Goal: Task Accomplishment & Management: Manage account settings

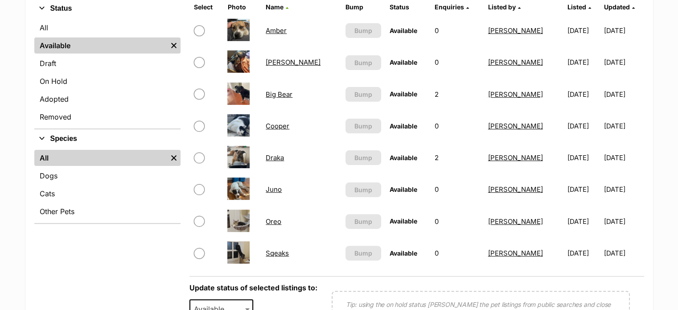
scroll to position [223, 0]
click at [279, 61] on link "[PERSON_NAME]" at bounding box center [293, 62] width 55 height 8
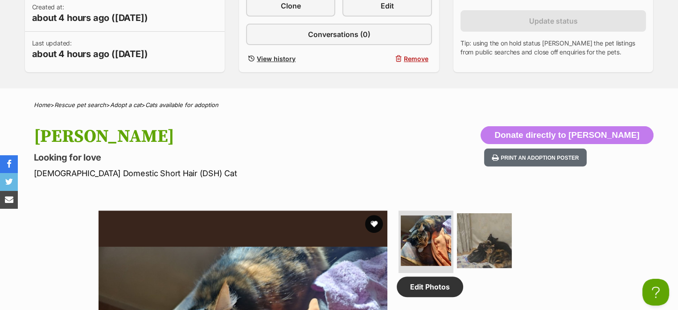
scroll to position [134, 0]
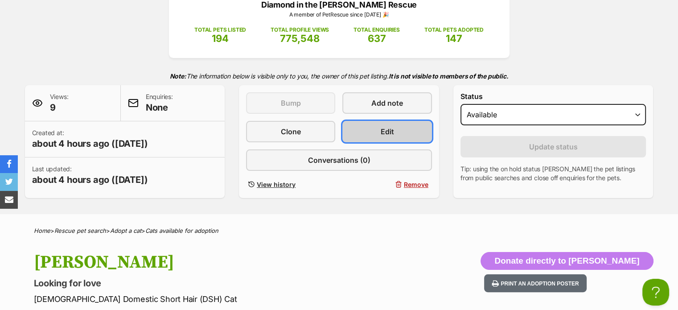
click at [379, 127] on link "Edit" at bounding box center [386, 131] width 89 height 21
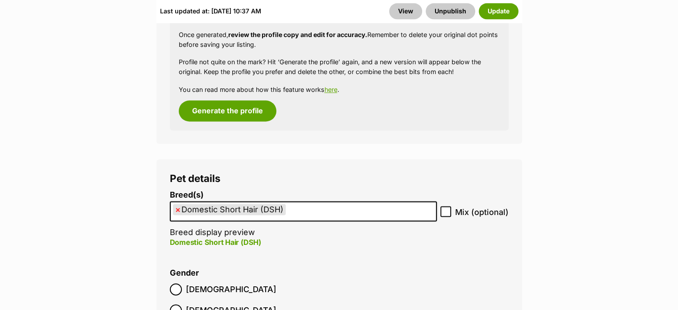
scroll to position [1293, 0]
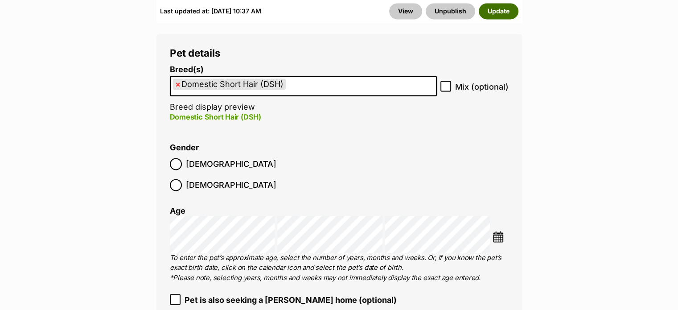
click at [499, 12] on button "Update" at bounding box center [499, 11] width 40 height 16
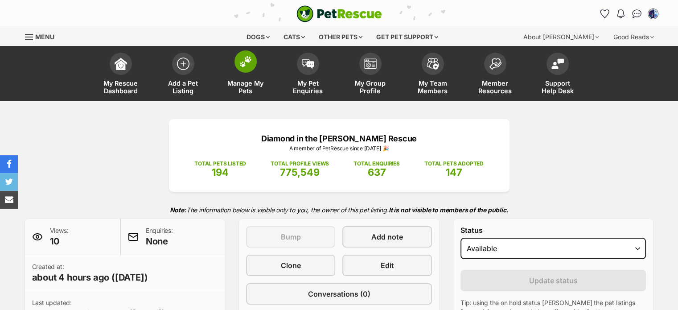
click at [245, 62] on img at bounding box center [245, 62] width 12 height 12
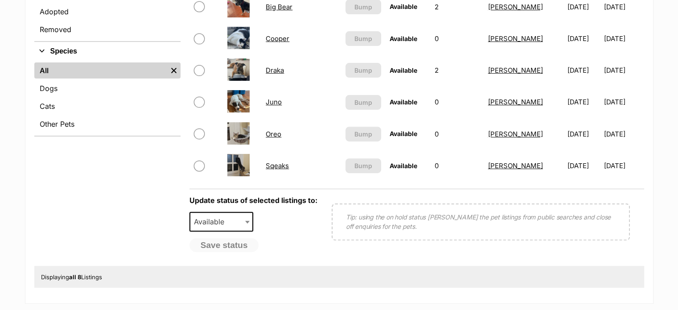
scroll to position [312, 0]
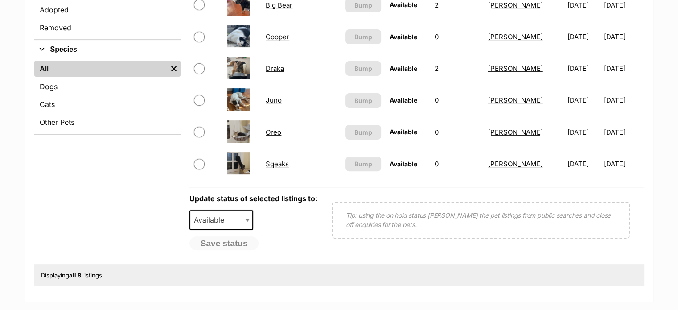
click at [281, 133] on link "Oreo" at bounding box center [274, 132] width 16 height 8
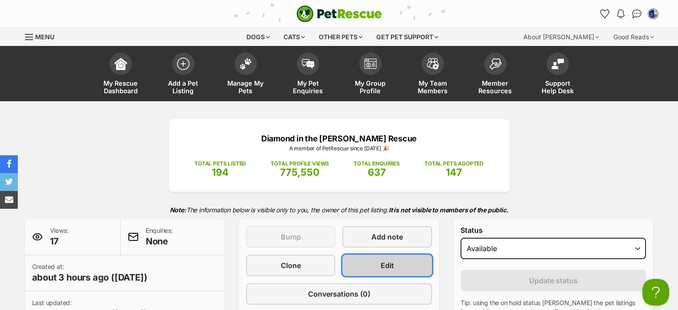
click at [390, 264] on span "Edit" at bounding box center [387, 265] width 13 height 11
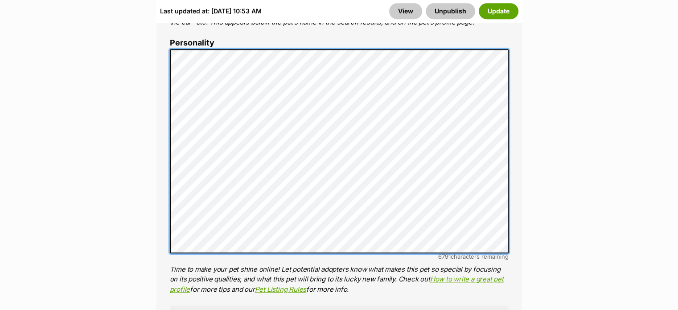
scroll to position [758, 0]
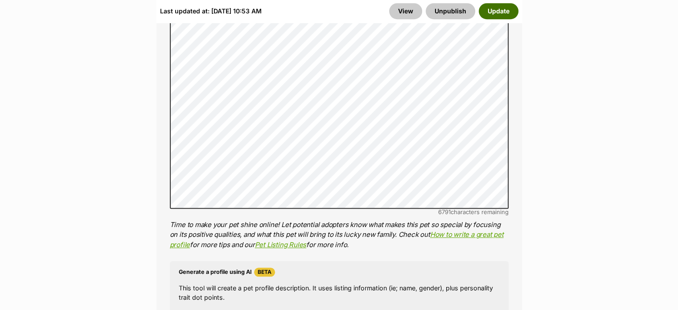
click at [497, 8] on button "Update" at bounding box center [499, 11] width 40 height 16
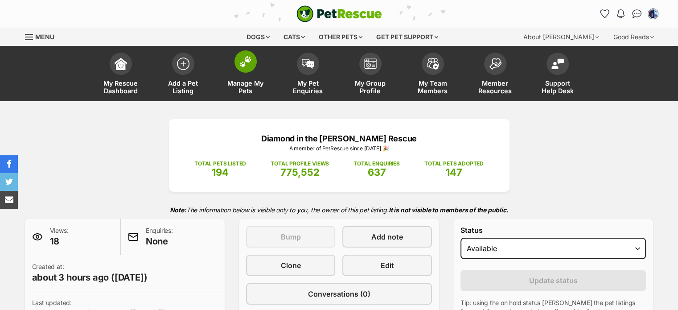
click at [244, 61] on img at bounding box center [245, 62] width 12 height 12
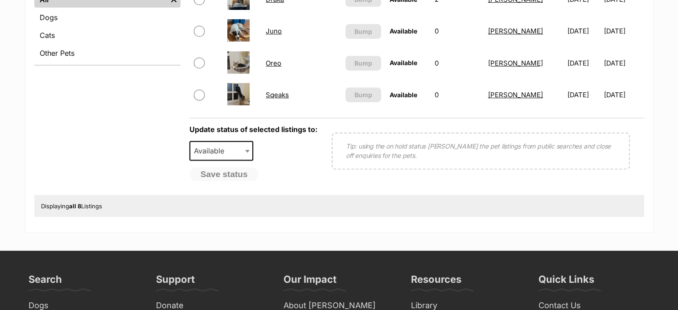
scroll to position [401, 0]
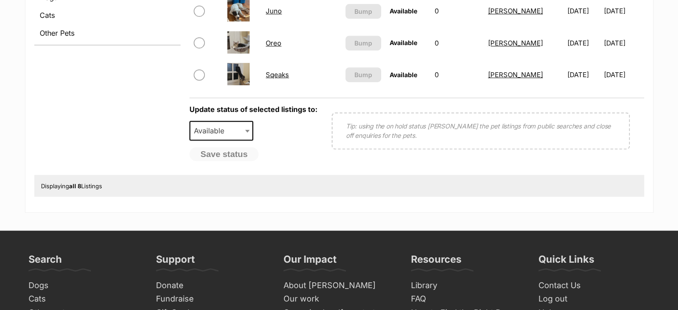
click at [284, 73] on link "Sqeaks" at bounding box center [277, 74] width 23 height 8
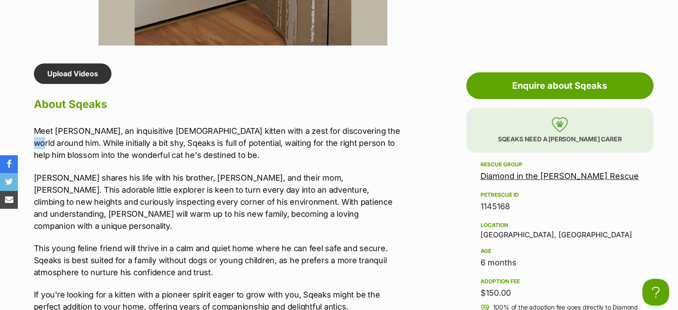
drag, startPoint x: 371, startPoint y: 127, endPoint x: 385, endPoint y: 126, distance: 14.3
click at [385, 126] on p "Meet [PERSON_NAME], an inquisitive [DEMOGRAPHIC_DATA] kitten with a zest for di…" at bounding box center [218, 143] width 368 height 36
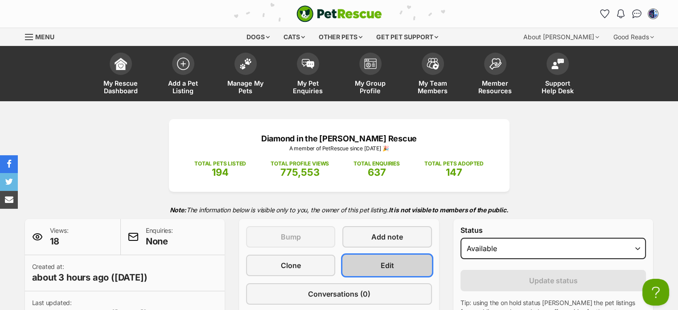
click at [386, 260] on span "Edit" at bounding box center [387, 265] width 13 height 11
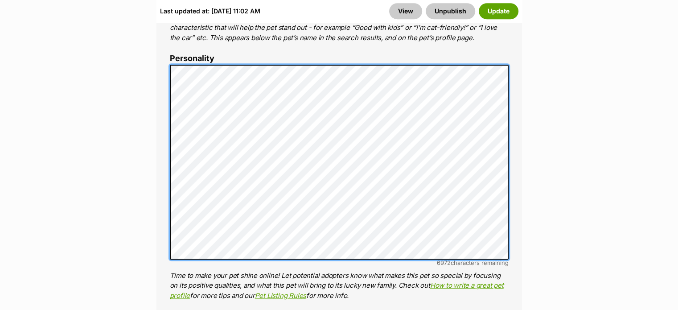
scroll to position [713, 0]
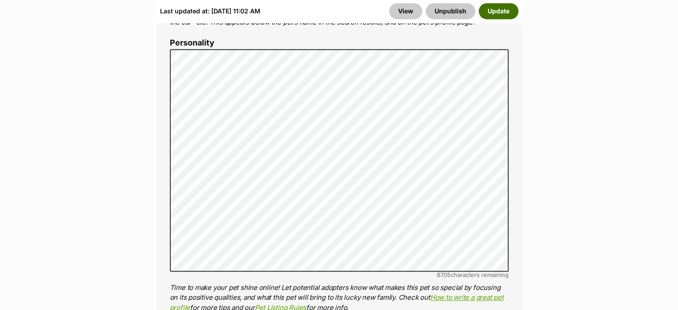
click at [497, 13] on button "Update" at bounding box center [499, 11] width 40 height 16
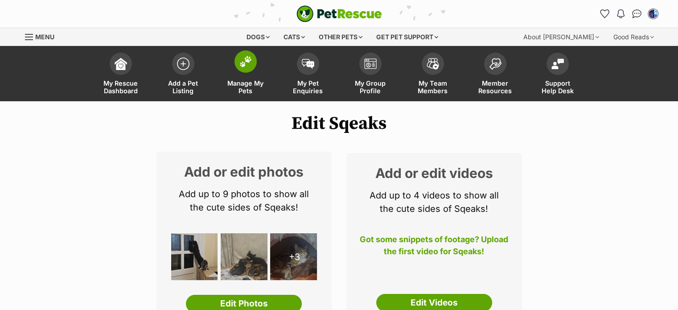
click at [242, 64] on img at bounding box center [245, 62] width 12 height 12
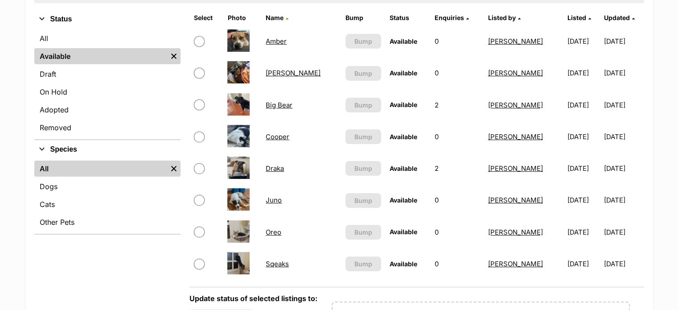
scroll to position [223, 0]
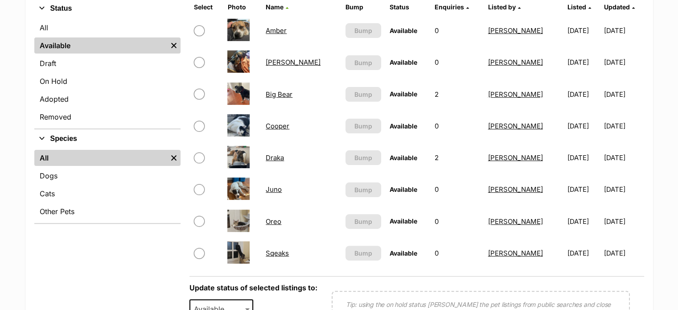
click at [279, 60] on link "[PERSON_NAME]" at bounding box center [293, 62] width 55 height 8
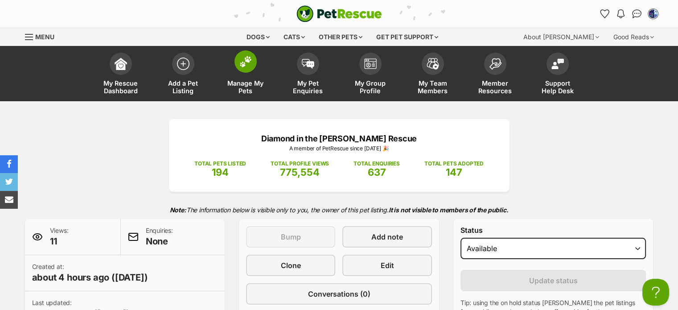
click at [242, 64] on img at bounding box center [245, 62] width 12 height 12
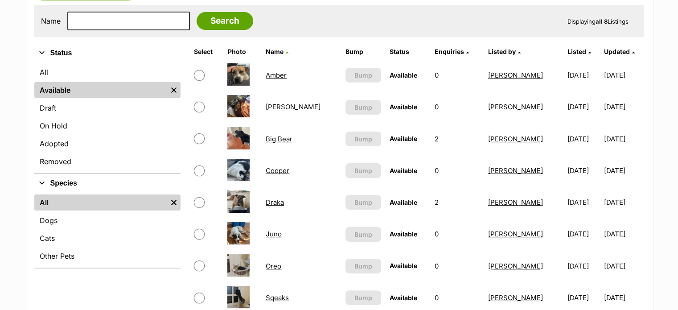
click at [279, 262] on link "Oreo" at bounding box center [274, 266] width 16 height 8
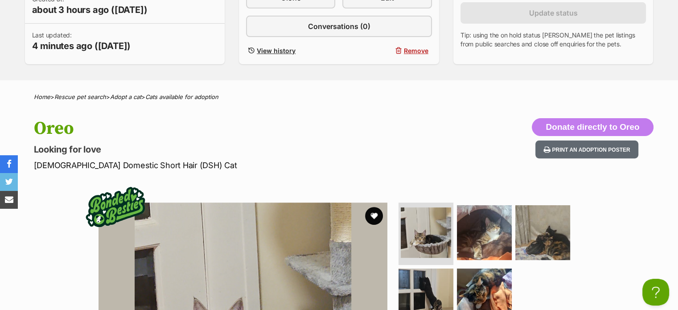
scroll to position [45, 0]
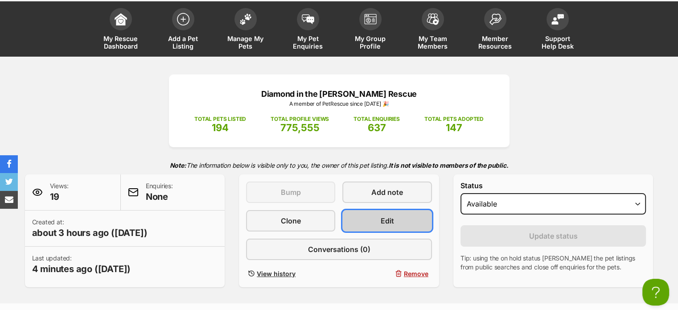
click at [381, 216] on span "Edit" at bounding box center [387, 220] width 13 height 11
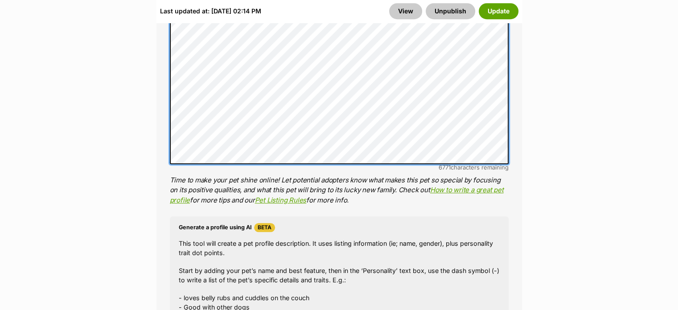
scroll to position [850, 0]
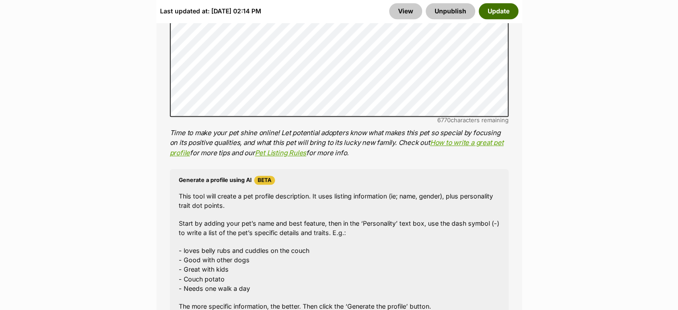
click at [499, 11] on button "Update" at bounding box center [499, 11] width 40 height 16
